Goal: Task Accomplishment & Management: Manage account settings

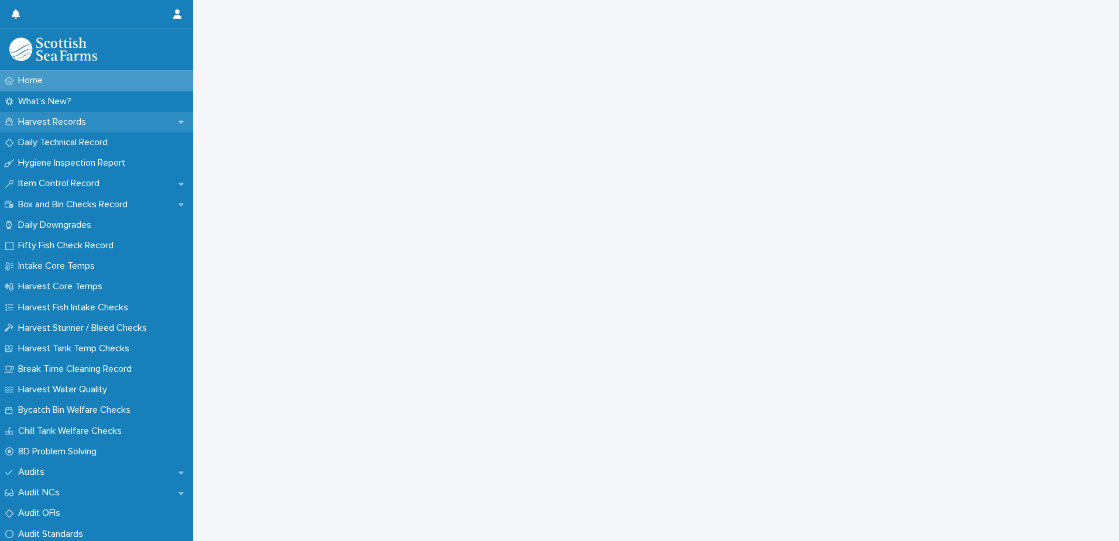
click at [125, 115] on div "Harvest Records" at bounding box center [96, 122] width 193 height 20
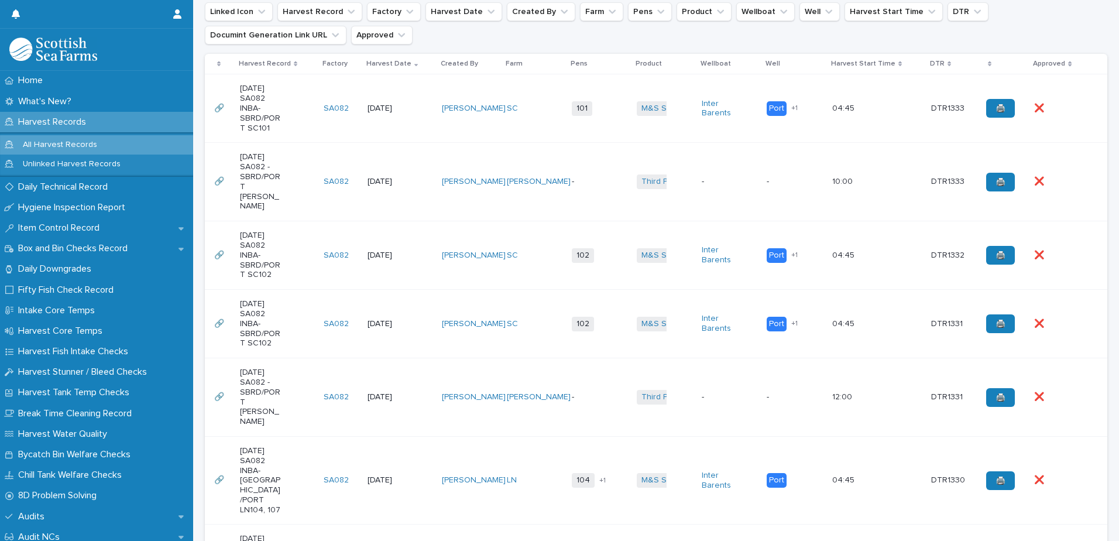
scroll to position [351, 0]
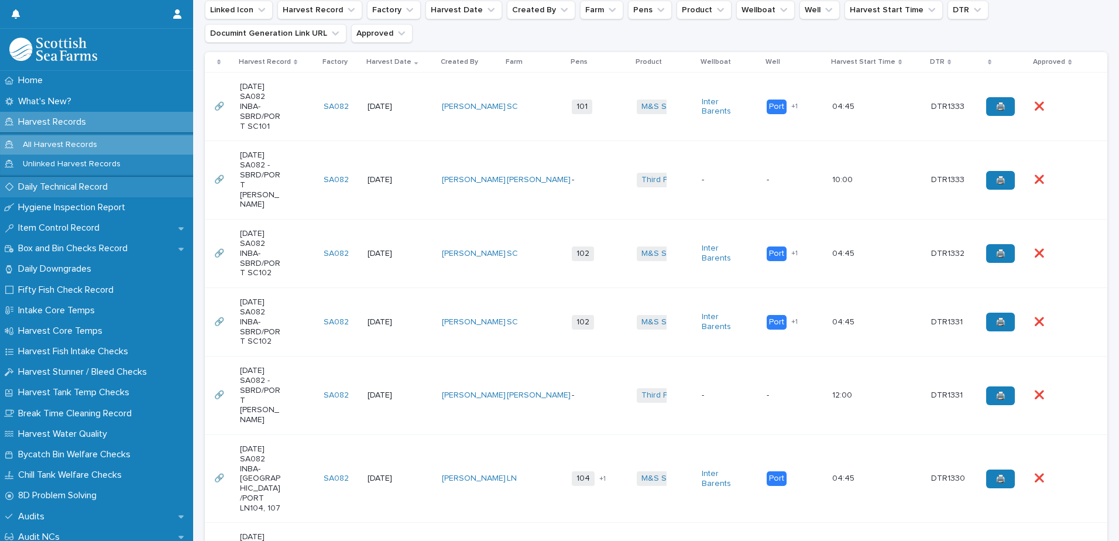
click at [82, 184] on p "Daily Technical Record" at bounding box center [65, 186] width 104 height 11
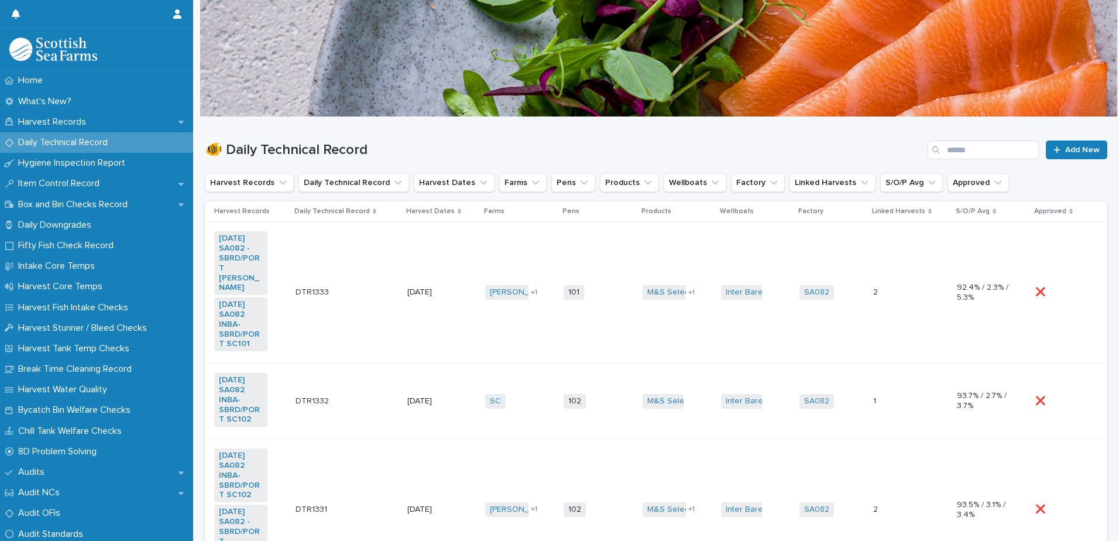
click at [390, 289] on div "DTR1333 DTR1333" at bounding box center [347, 292] width 102 height 19
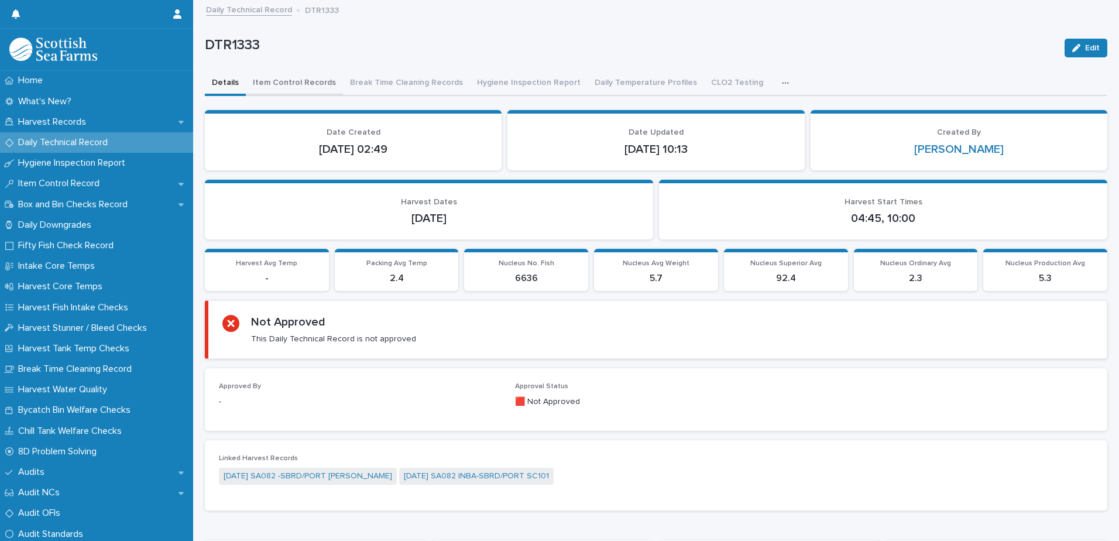
click at [292, 86] on button "Item Control Records" at bounding box center [294, 83] width 97 height 25
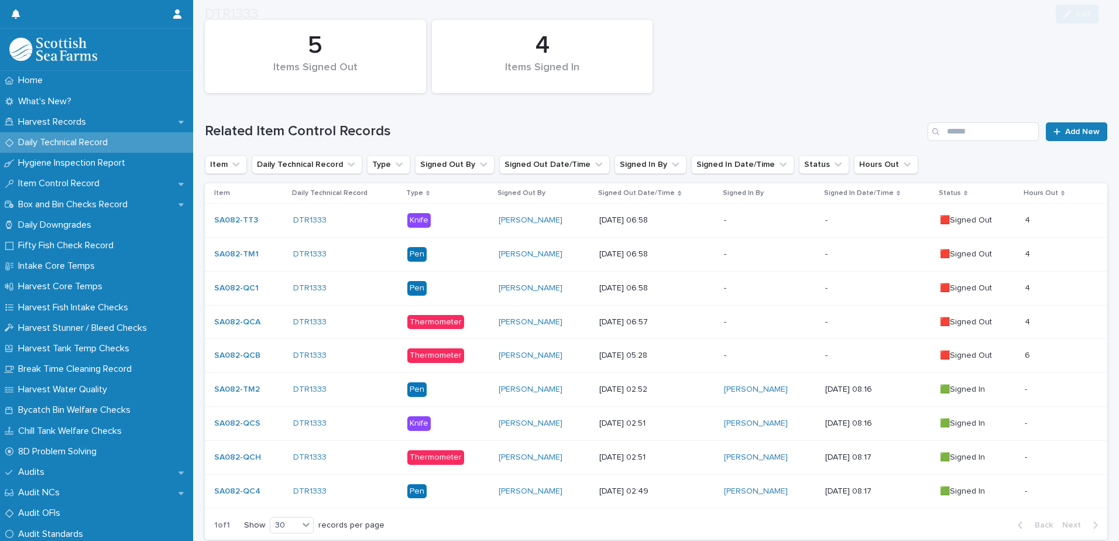
scroll to position [117, 0]
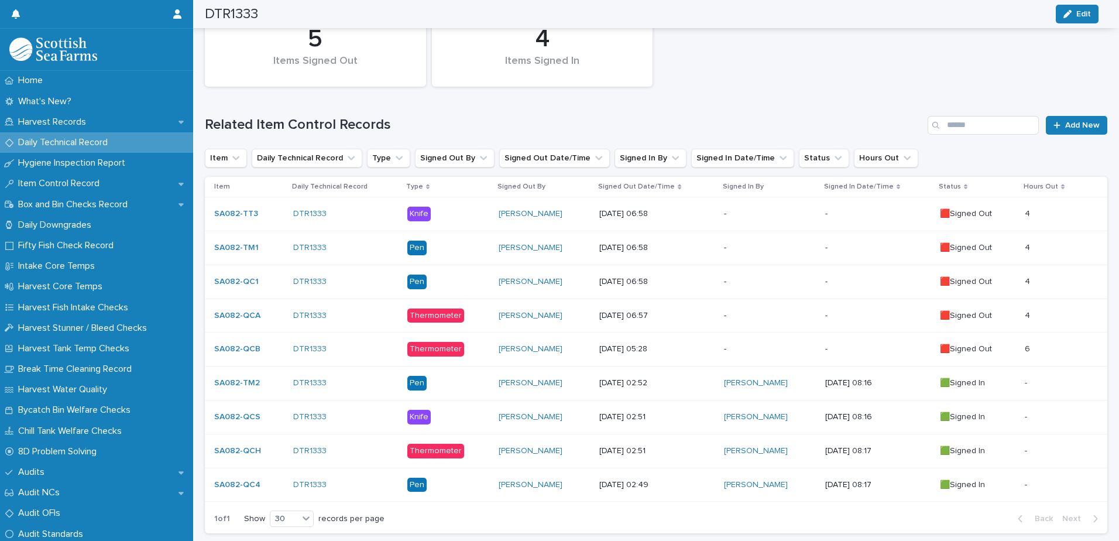
click at [566, 347] on div "[PERSON_NAME]" at bounding box center [544, 349] width 91 height 10
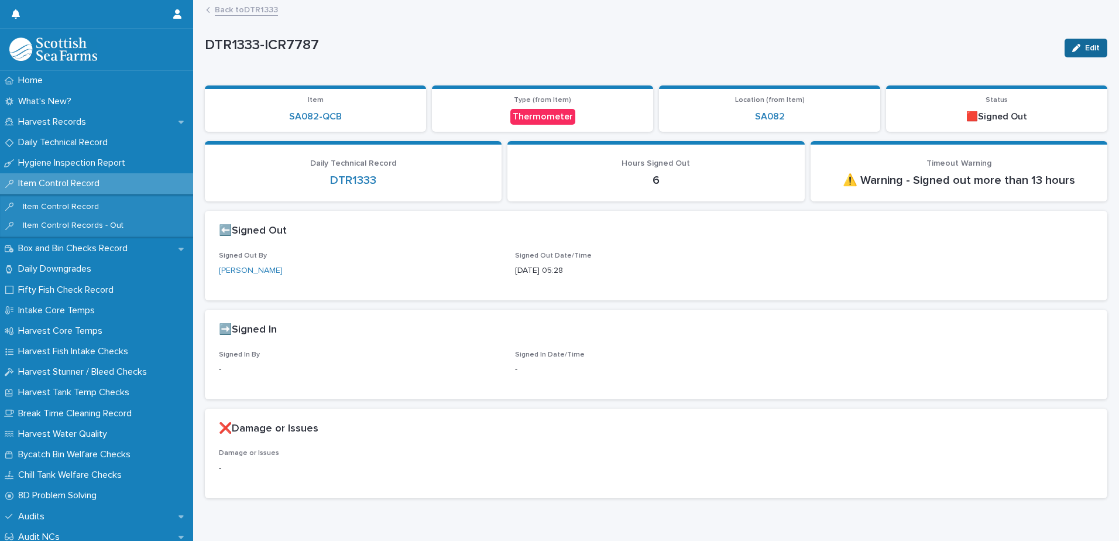
click at [1076, 40] on button "Edit" at bounding box center [1086, 48] width 43 height 19
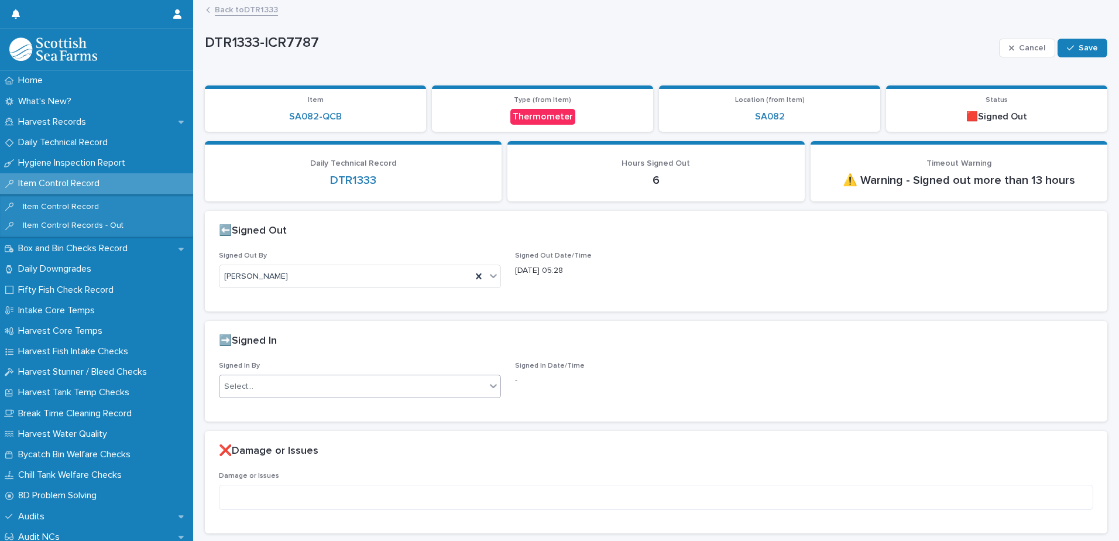
click at [405, 375] on div "Select..." at bounding box center [360, 386] width 282 height 23
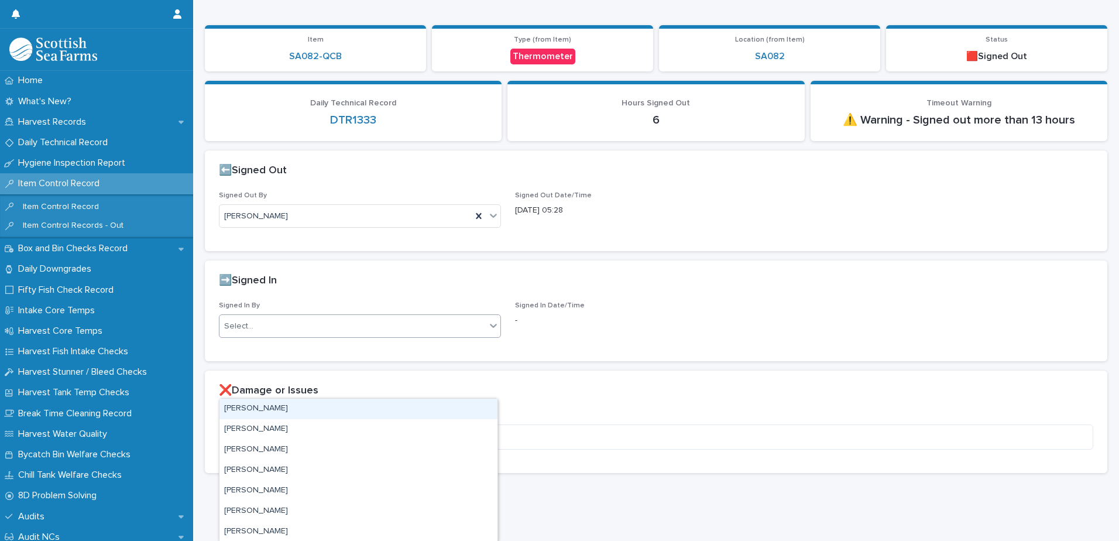
scroll to position [69, 0]
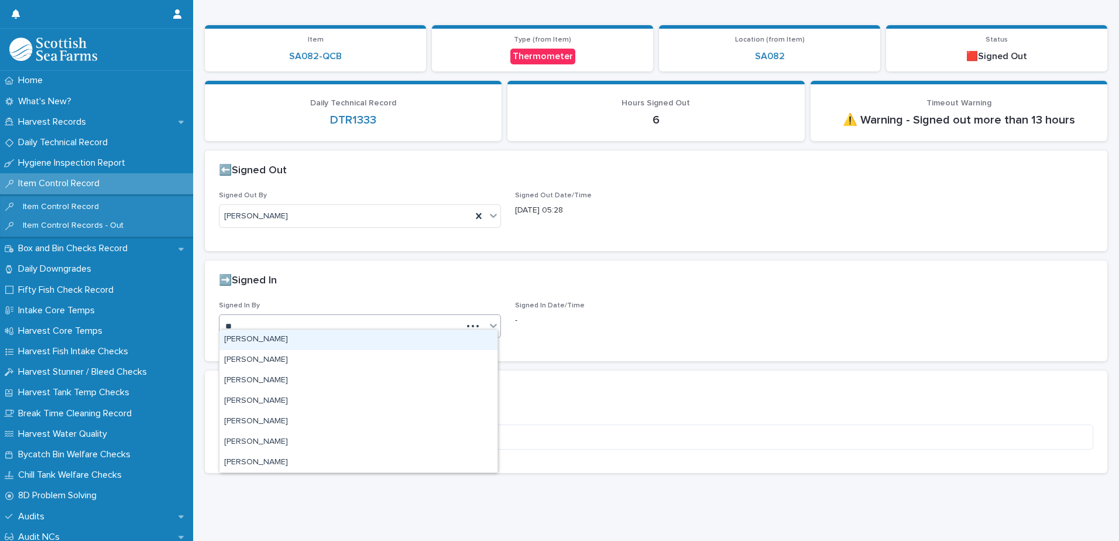
type input "***"
click at [455, 327] on div "y t" at bounding box center [360, 325] width 282 height 23
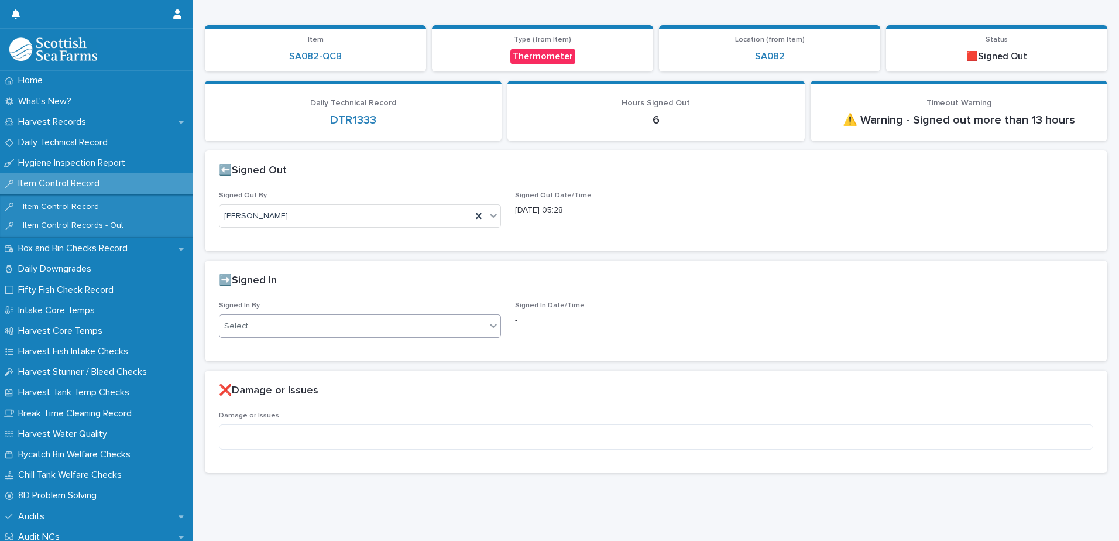
click at [449, 321] on div "Select..." at bounding box center [353, 326] width 266 height 19
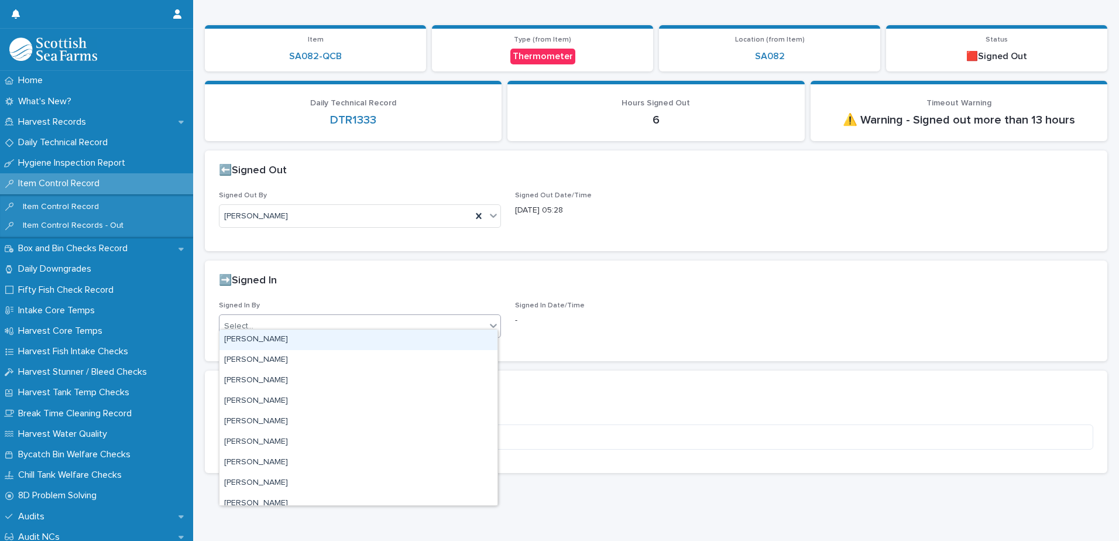
click at [449, 321] on div "Select..." at bounding box center [353, 326] width 266 height 19
type input "***"
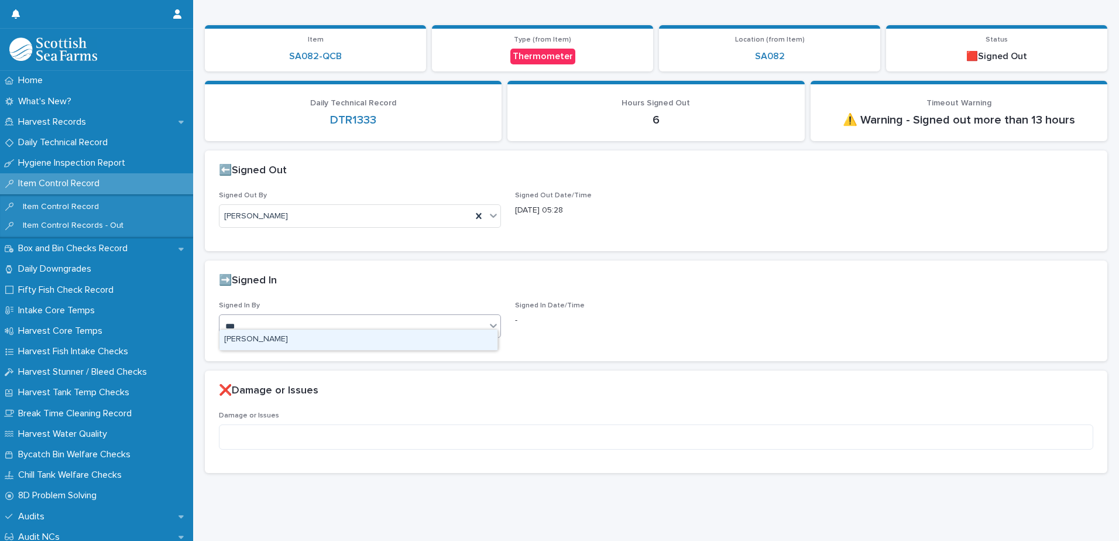
click at [451, 338] on div "[PERSON_NAME]" at bounding box center [359, 340] width 278 height 20
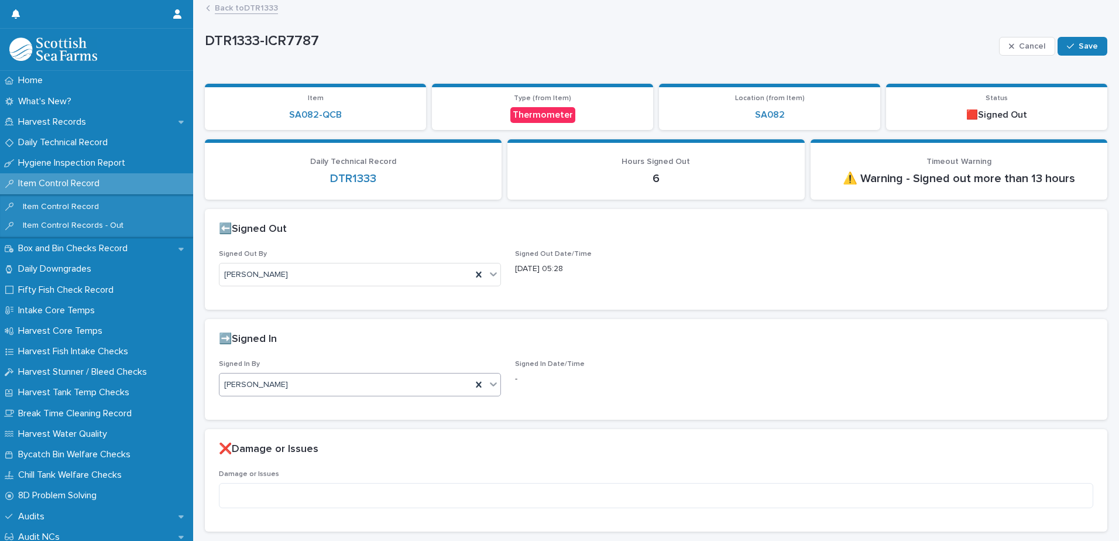
scroll to position [0, 0]
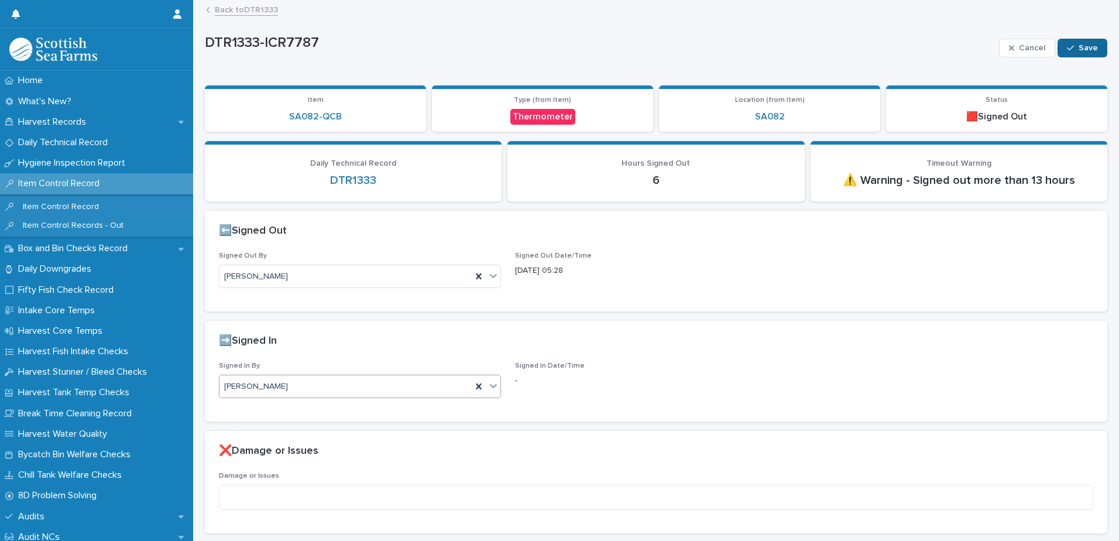
click at [1085, 40] on button "Save" at bounding box center [1083, 48] width 50 height 19
